Goal: Check status: Check status

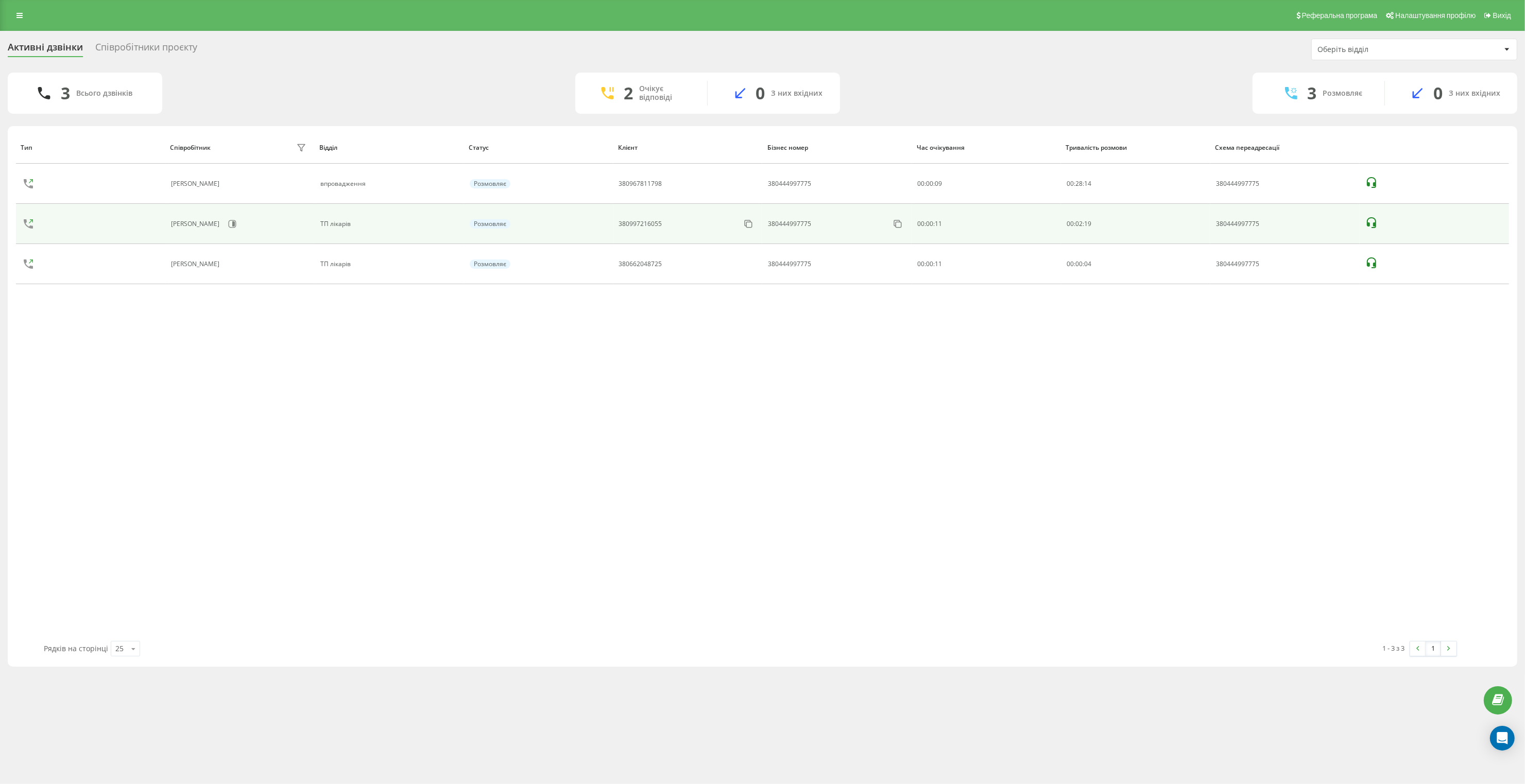
click at [1374, 223] on icon at bounding box center [1371, 223] width 9 height 11
click at [1370, 220] on icon at bounding box center [1371, 223] width 13 height 13
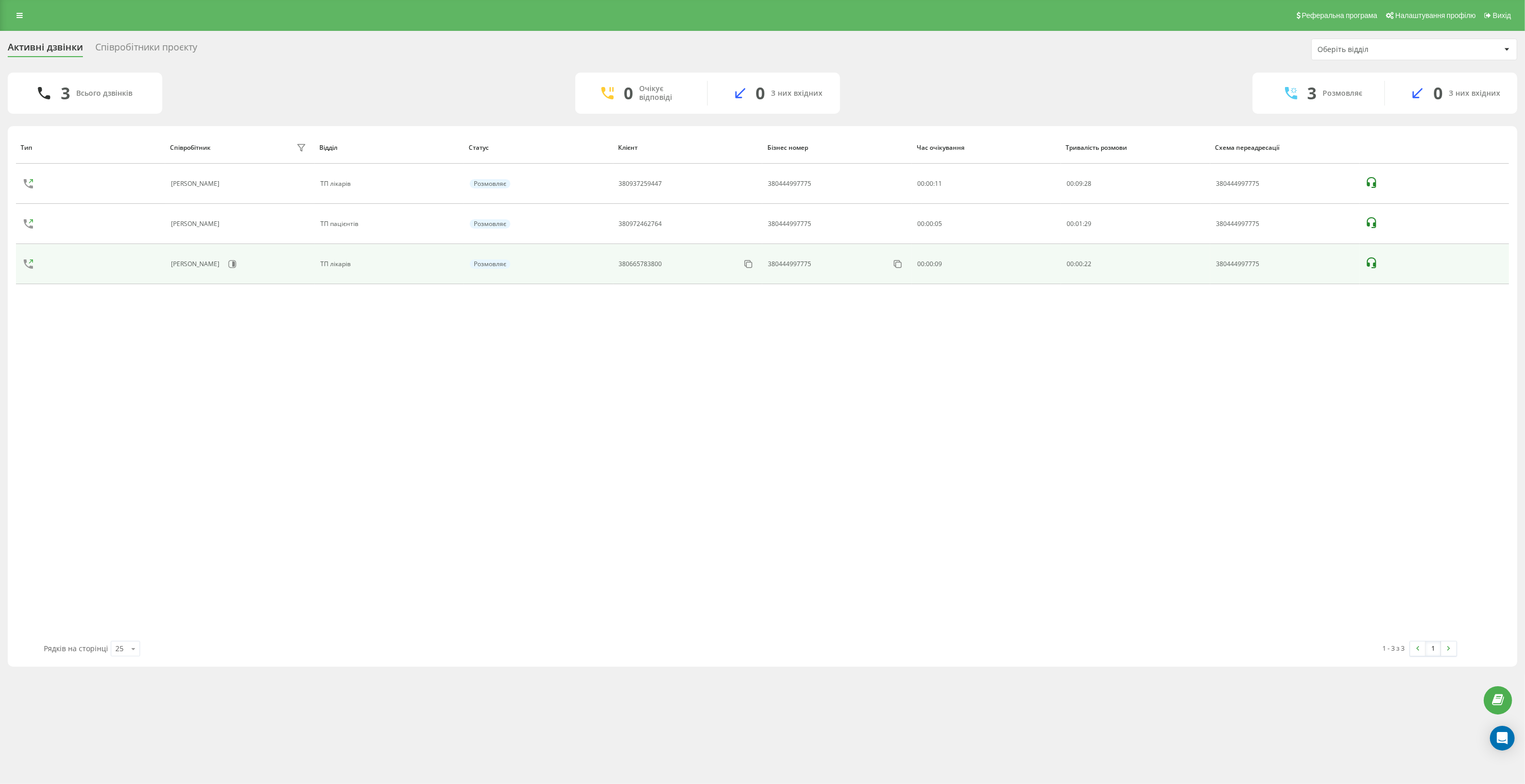
drag, startPoint x: 1371, startPoint y: 264, endPoint x: 1402, endPoint y: 278, distance: 34.0
click at [1371, 264] on icon at bounding box center [1371, 263] width 13 height 13
click at [1371, 263] on icon at bounding box center [1371, 263] width 13 height 13
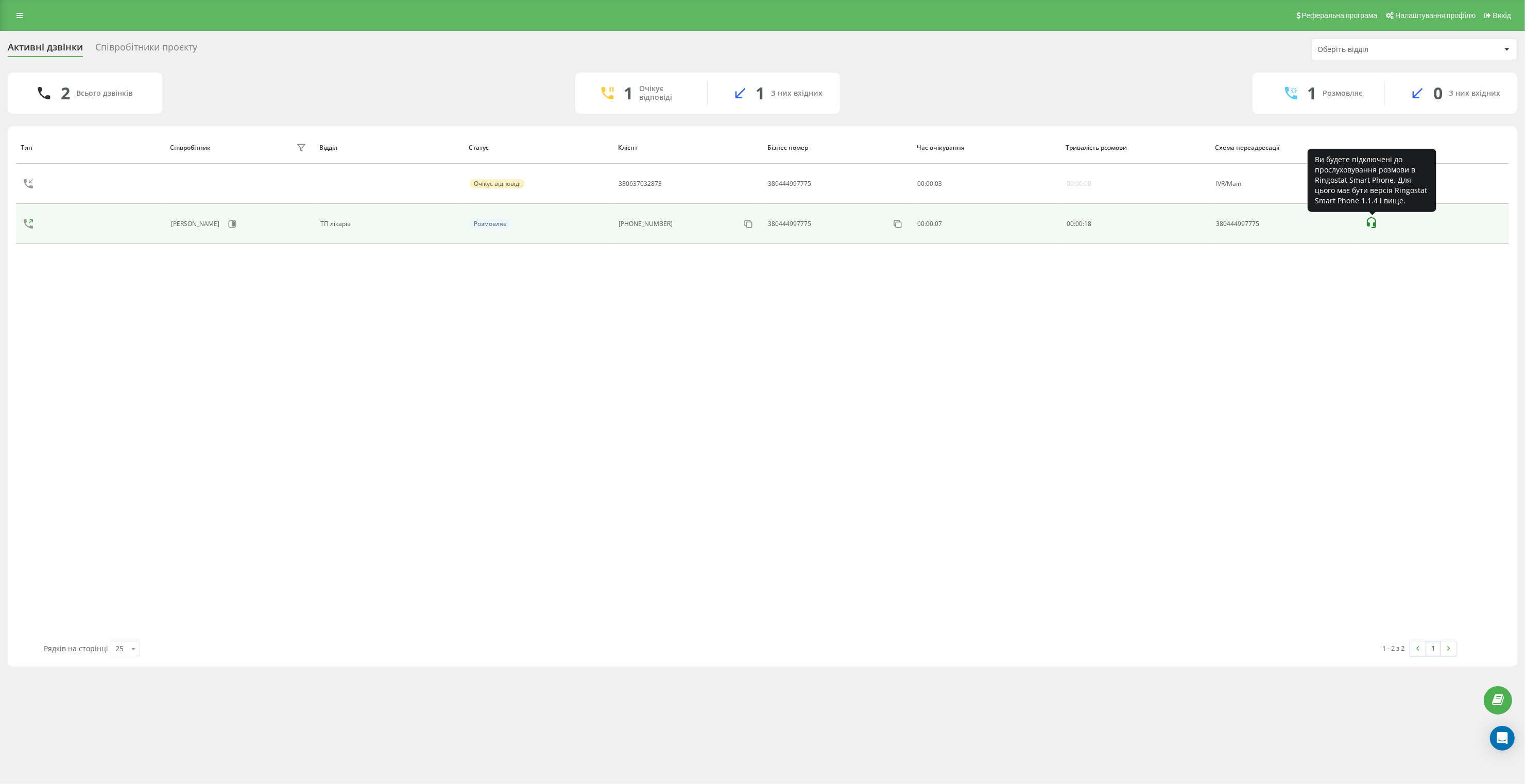
drag, startPoint x: 1369, startPoint y: 222, endPoint x: 1376, endPoint y: 227, distance: 8.6
click at [1369, 222] on icon at bounding box center [1371, 223] width 13 height 13
click at [1373, 223] on icon at bounding box center [1371, 223] width 13 height 13
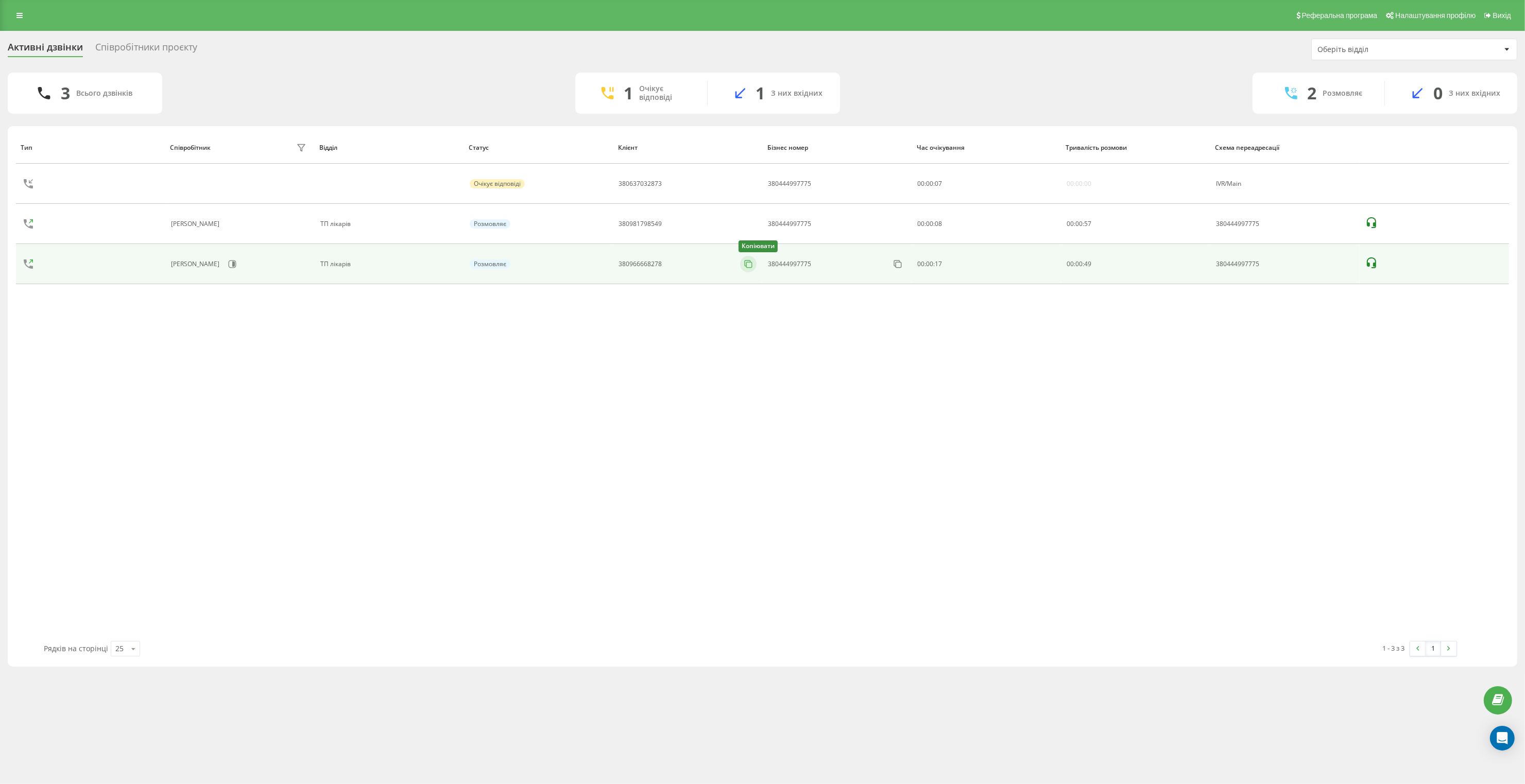
click at [751, 267] on icon at bounding box center [748, 264] width 10 height 10
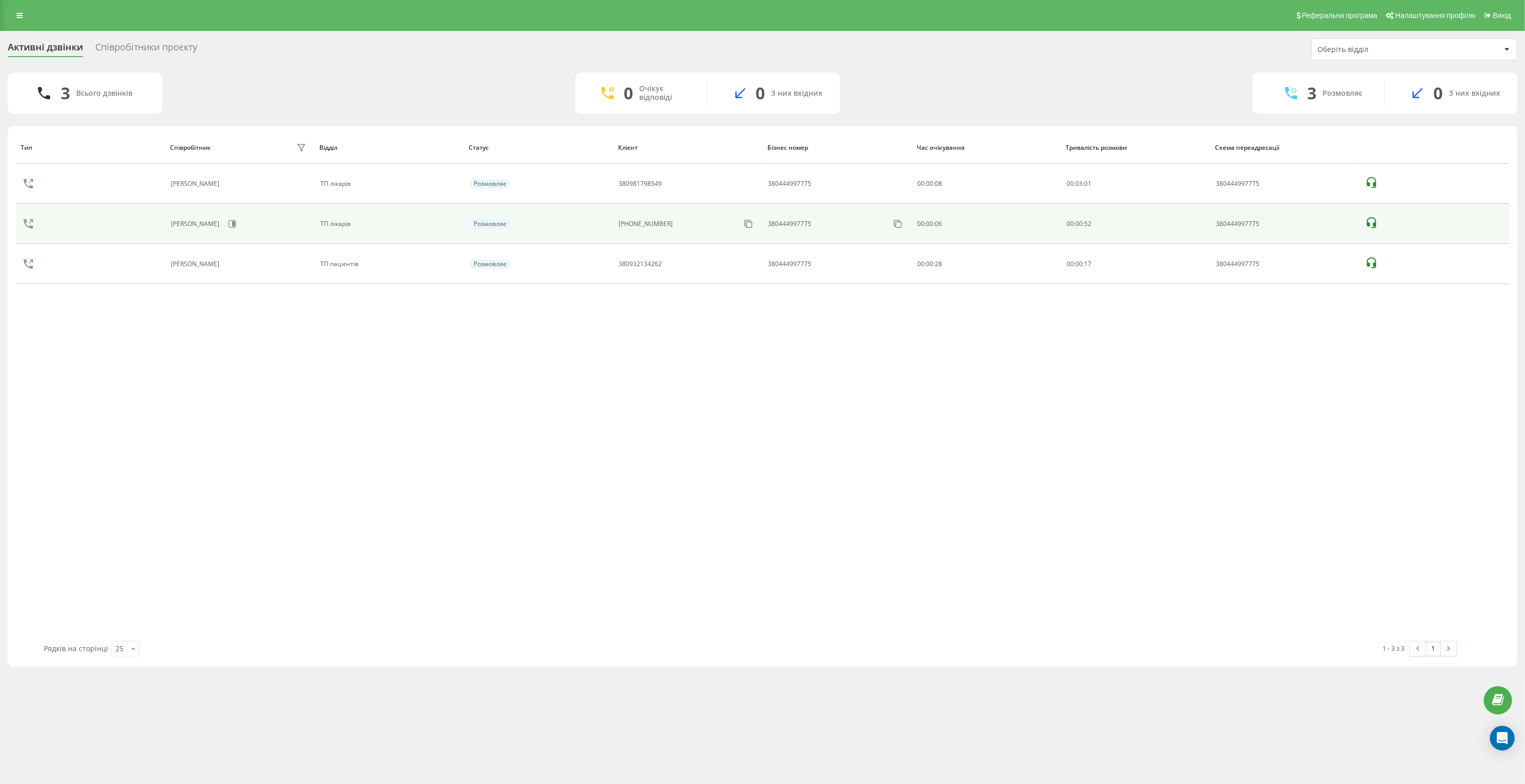
click at [1371, 222] on icon at bounding box center [1371, 223] width 13 height 13
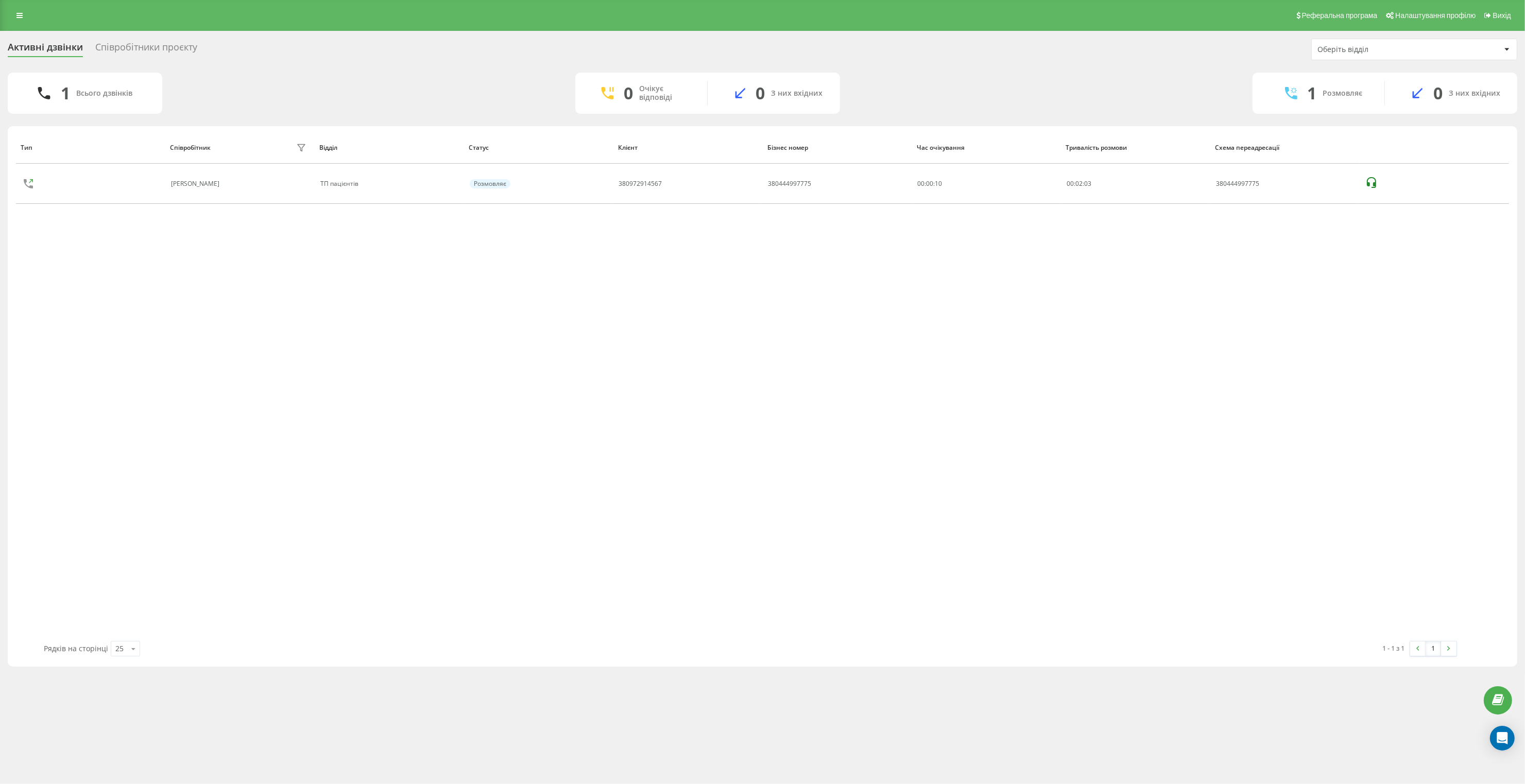
click at [172, 50] on div "Співробітники проєкту" at bounding box center [146, 50] width 102 height 16
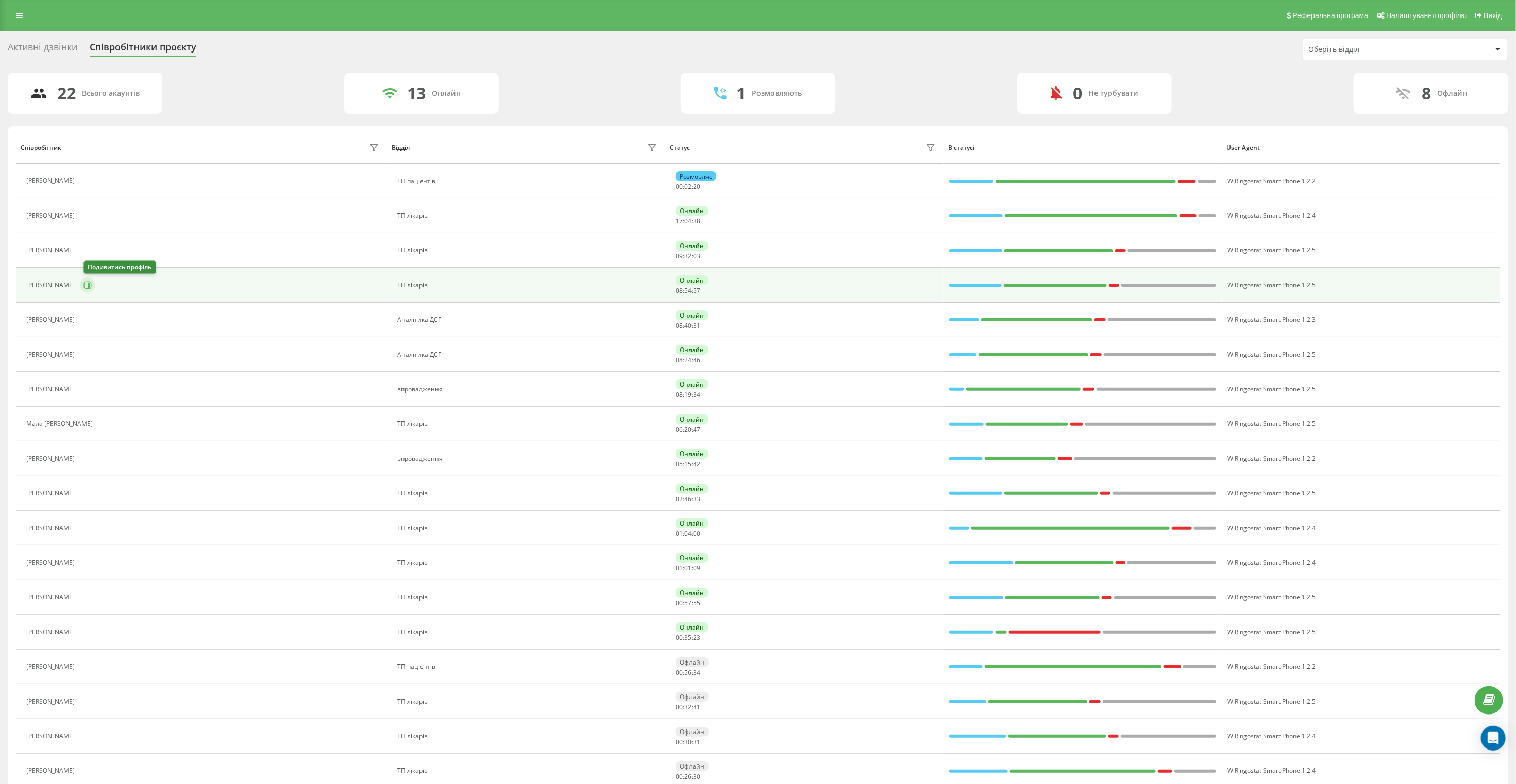
click at [89, 284] on icon at bounding box center [87, 285] width 8 height 8
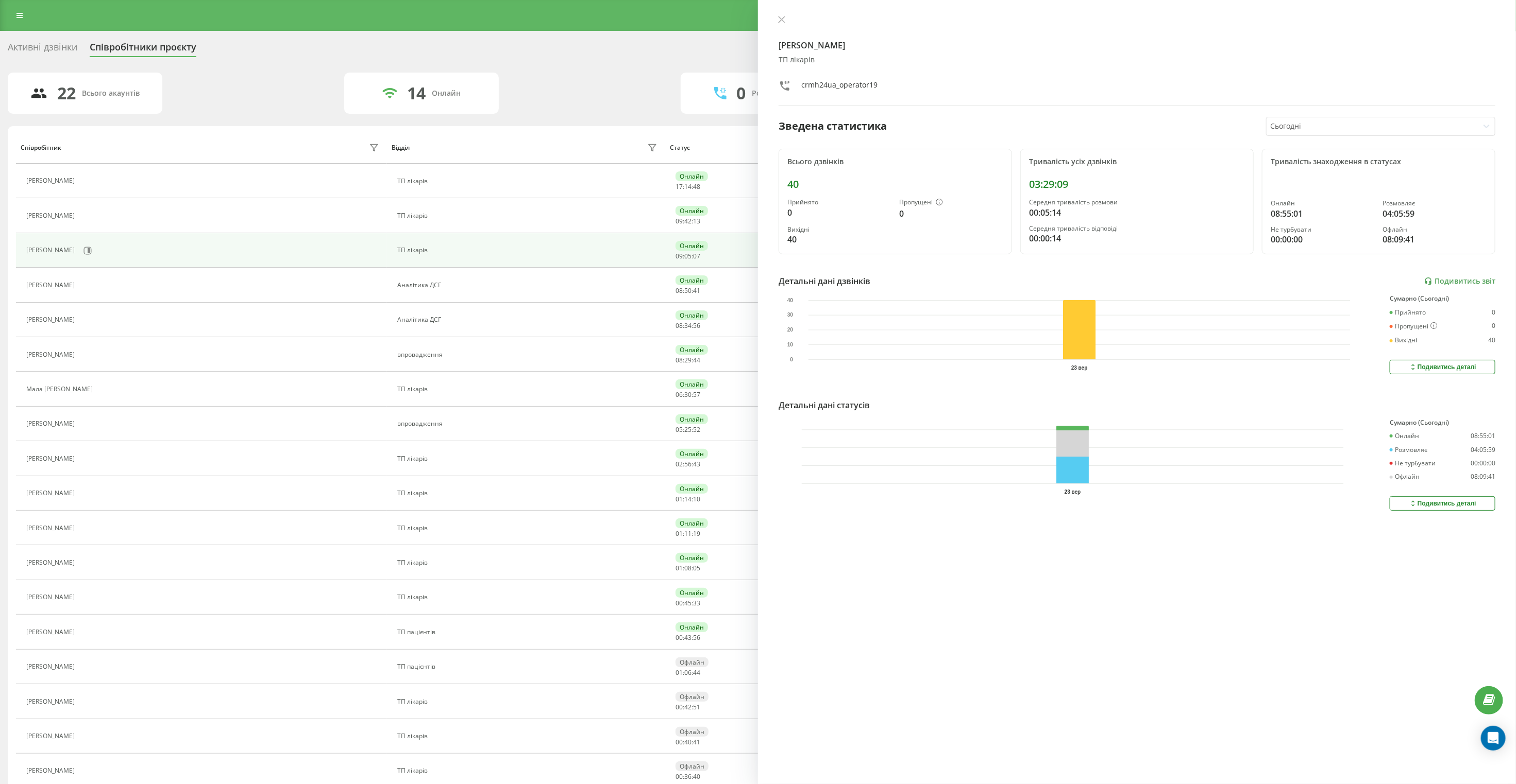
click at [24, 49] on div "Активні дзвінки" at bounding box center [42, 50] width 70 height 16
